Goal: Register for event/course

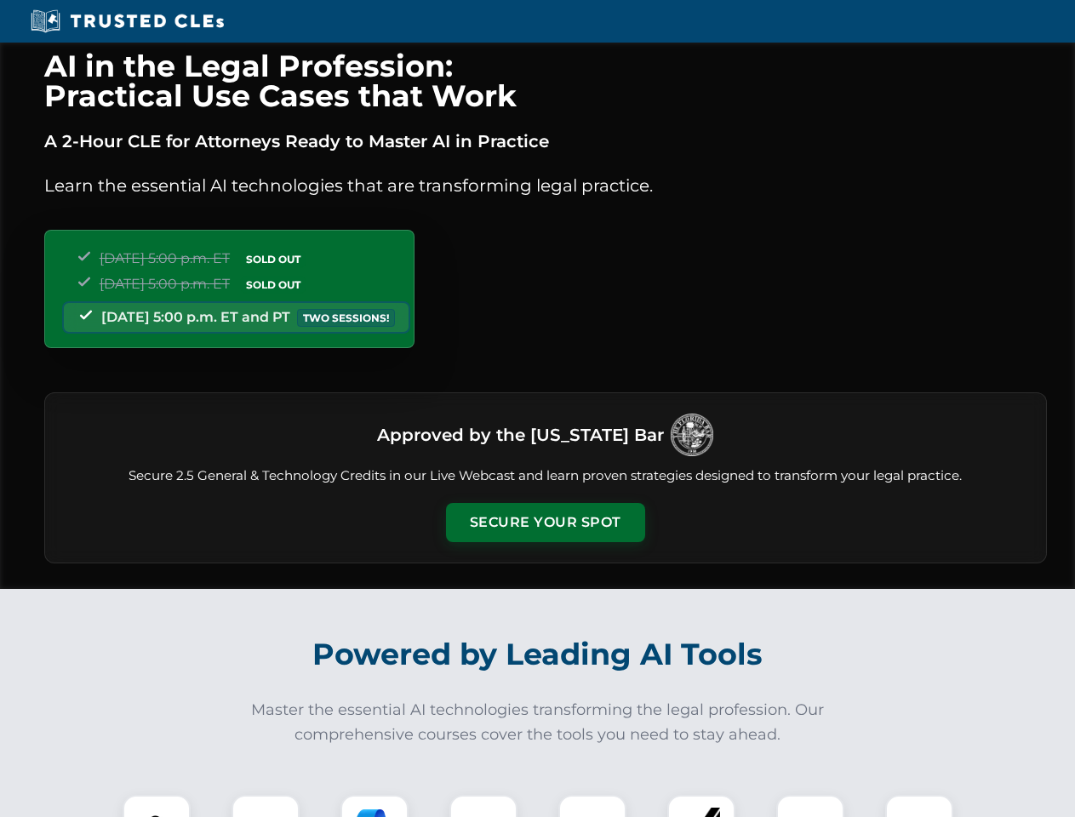
click at [545, 523] on button "Secure Your Spot" at bounding box center [545, 522] width 199 height 39
click at [157, 806] on img at bounding box center [156, 828] width 49 height 49
click at [266, 806] on div at bounding box center [266, 829] width 68 height 68
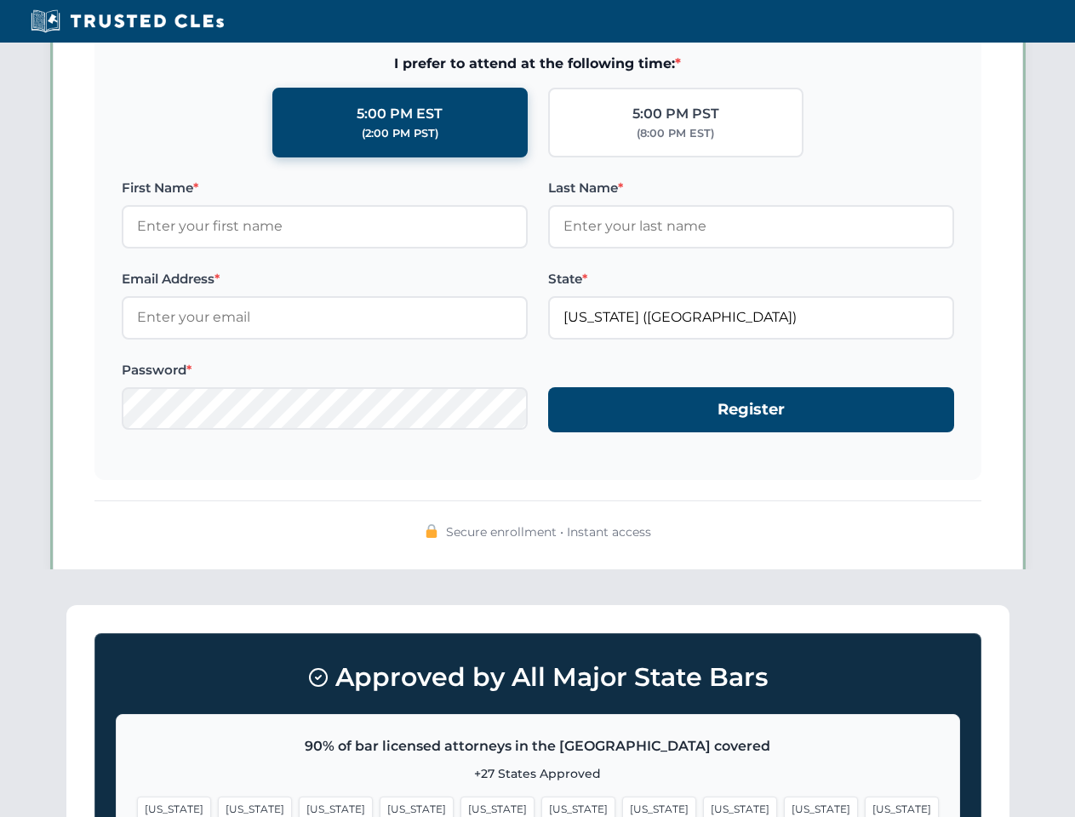
click at [784, 806] on span "[US_STATE]" at bounding box center [821, 809] width 74 height 25
